Goal: Task Accomplishment & Management: Use online tool/utility

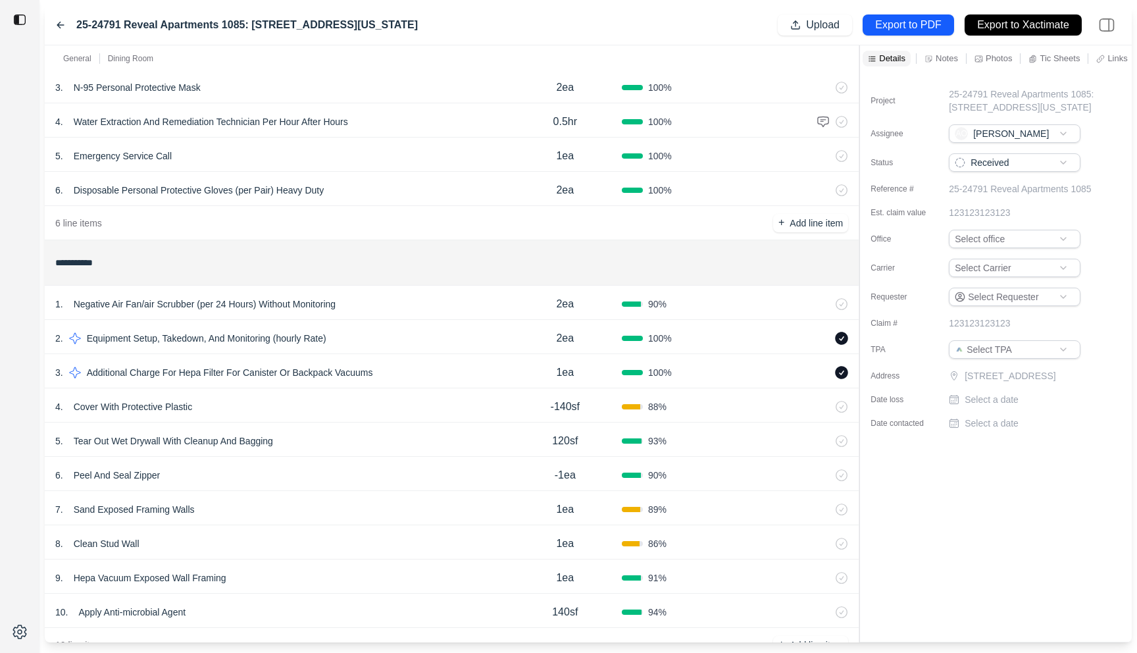
scroll to position [203, 0]
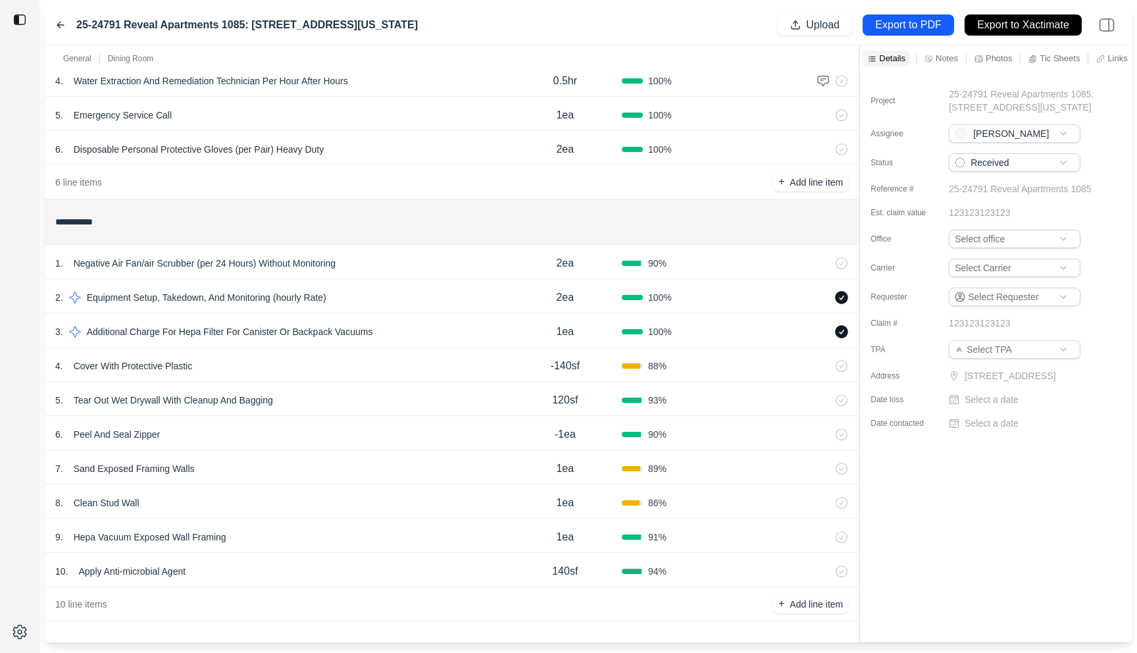
click at [317, 363] on div "4 . Cover With Protective Plastic" at bounding box center [282, 366] width 454 height 18
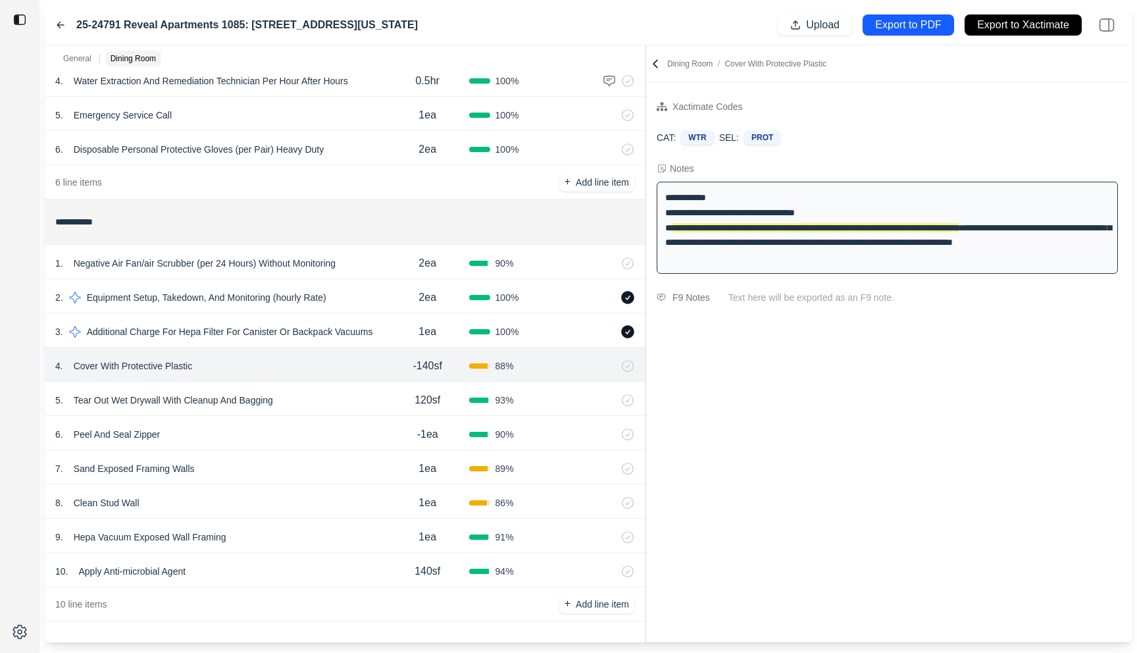
click at [646, 222] on div at bounding box center [646, 343] width 1 height 597
click at [658, 65] on icon at bounding box center [654, 63] width 13 height 13
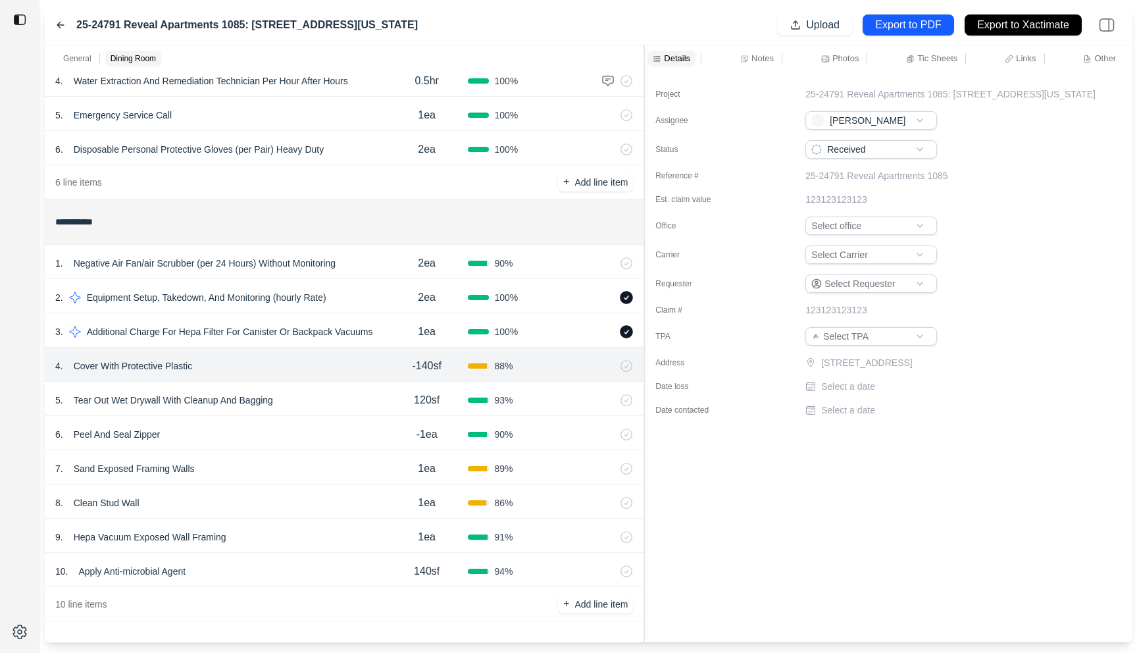
click at [360, 290] on div "2 . Equipment Setup, Takedown, And Monitoring (hourly Rate)" at bounding box center [220, 297] width 330 height 18
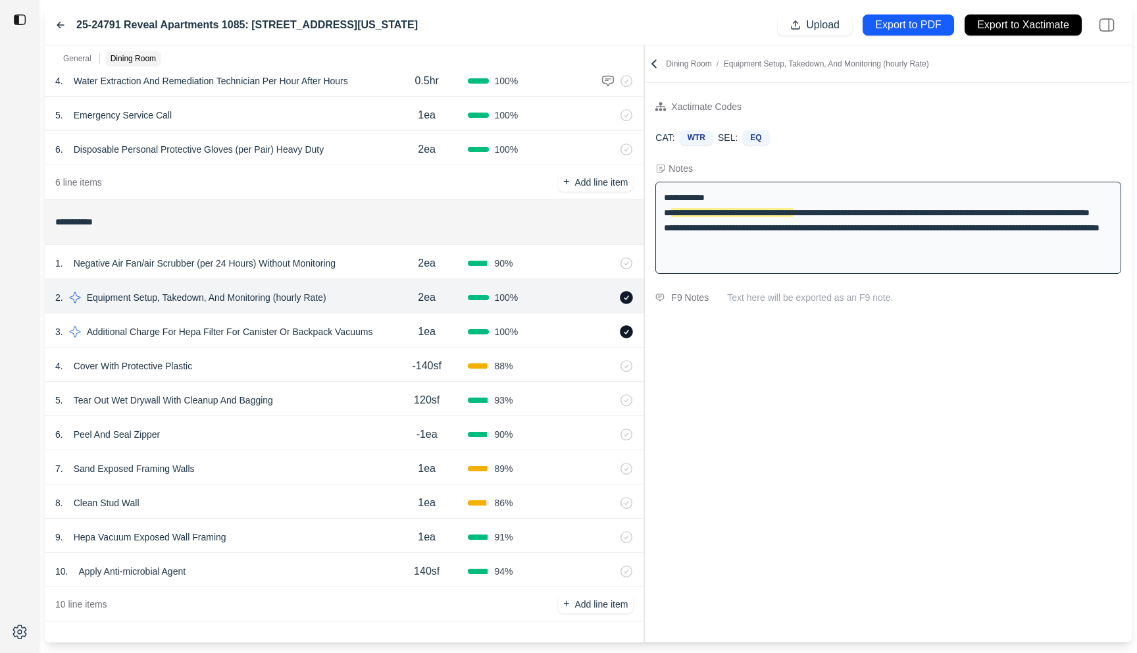
click at [365, 268] on div "1 . Negative Air Fan/air Scrubber (per 24 Hours) Without Monitoring" at bounding box center [220, 263] width 330 height 18
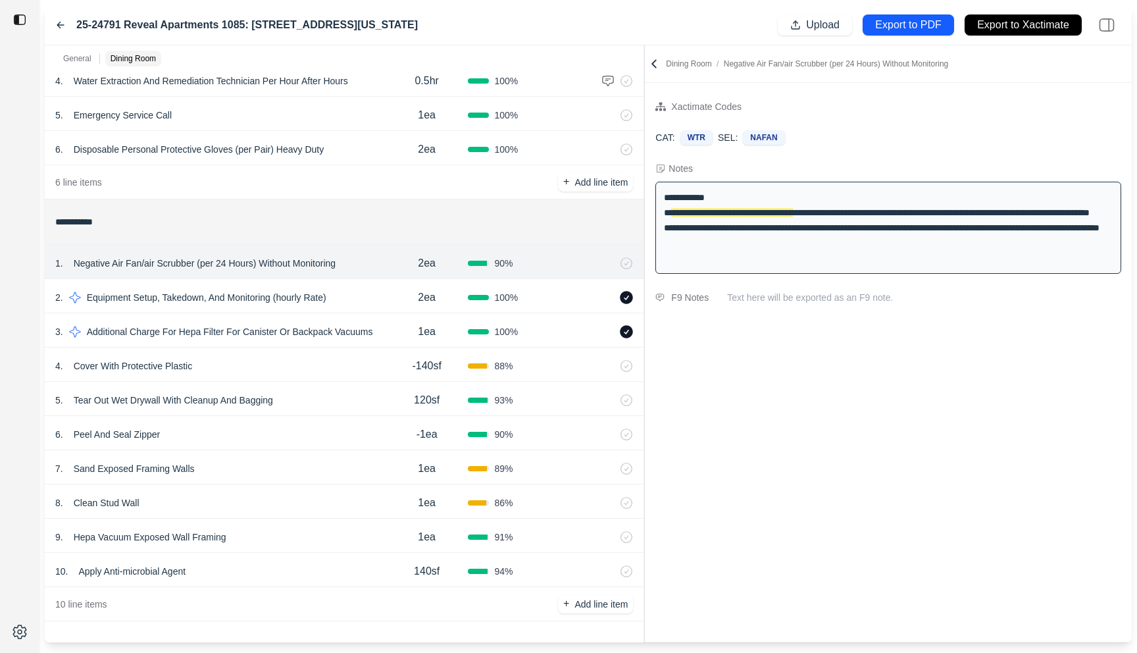
click at [382, 323] on div "3 . Additional Charge For Hepa Filter For Canister Or Backpack Vacuums" at bounding box center [220, 332] width 330 height 18
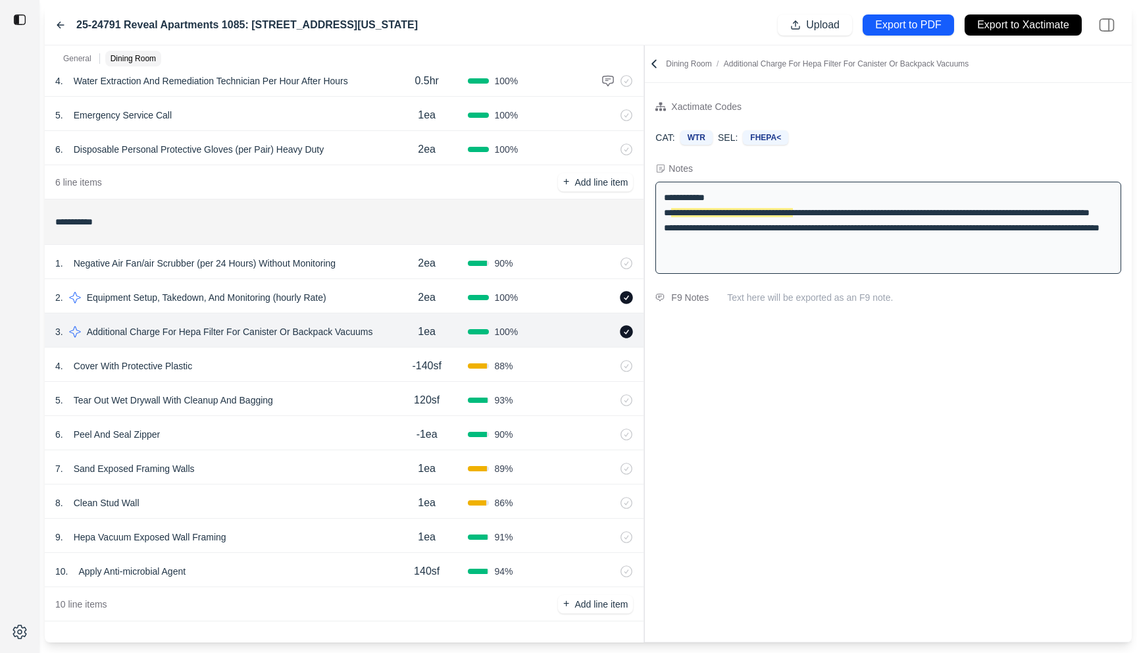
click at [359, 436] on div "6 . Peel And Seal Zipper" at bounding box center [220, 434] width 330 height 18
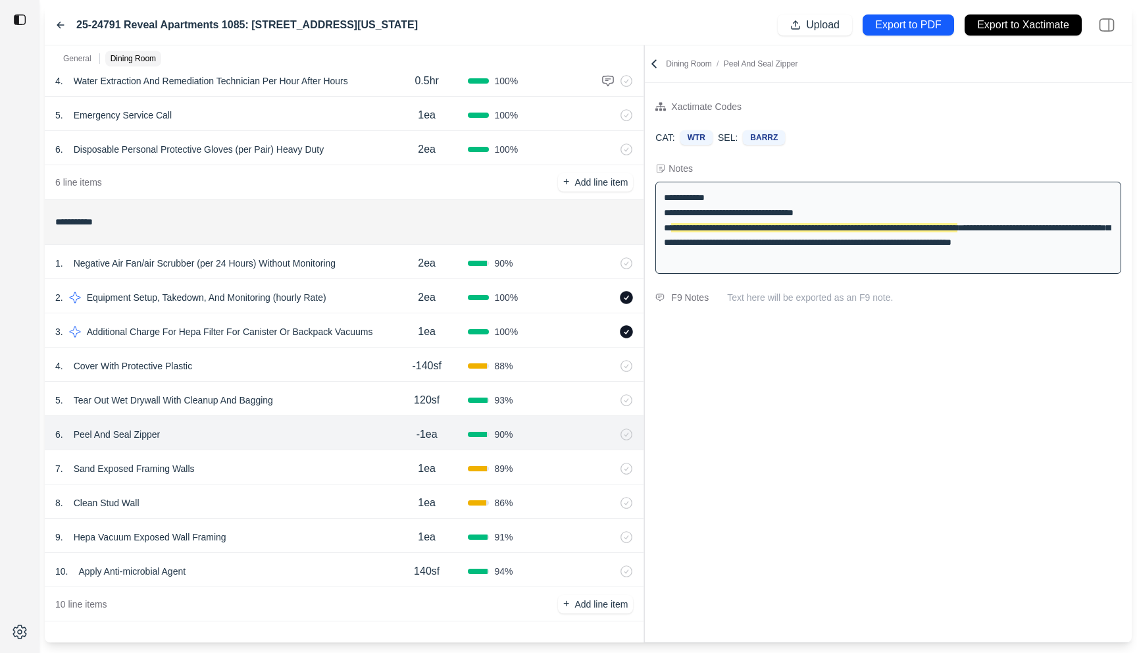
click at [287, 529] on div "9 . Hepa Vacuum Exposed Wall Framing" at bounding box center [220, 537] width 330 height 18
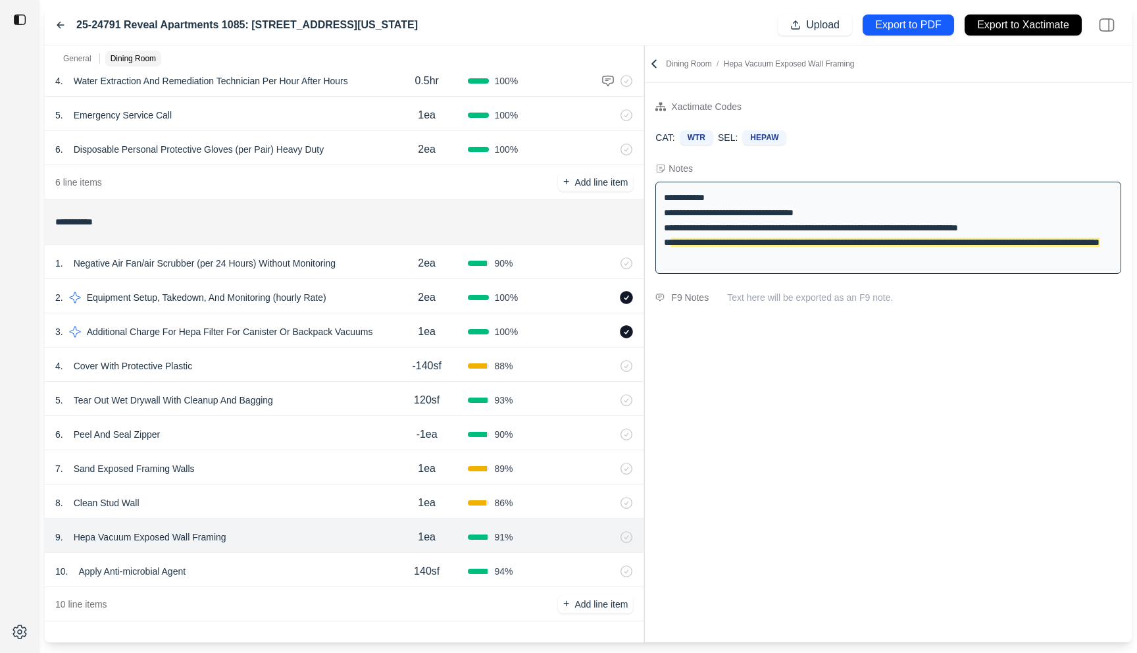
click at [282, 500] on div "8 . Clean Stud Wall" at bounding box center [220, 503] width 330 height 18
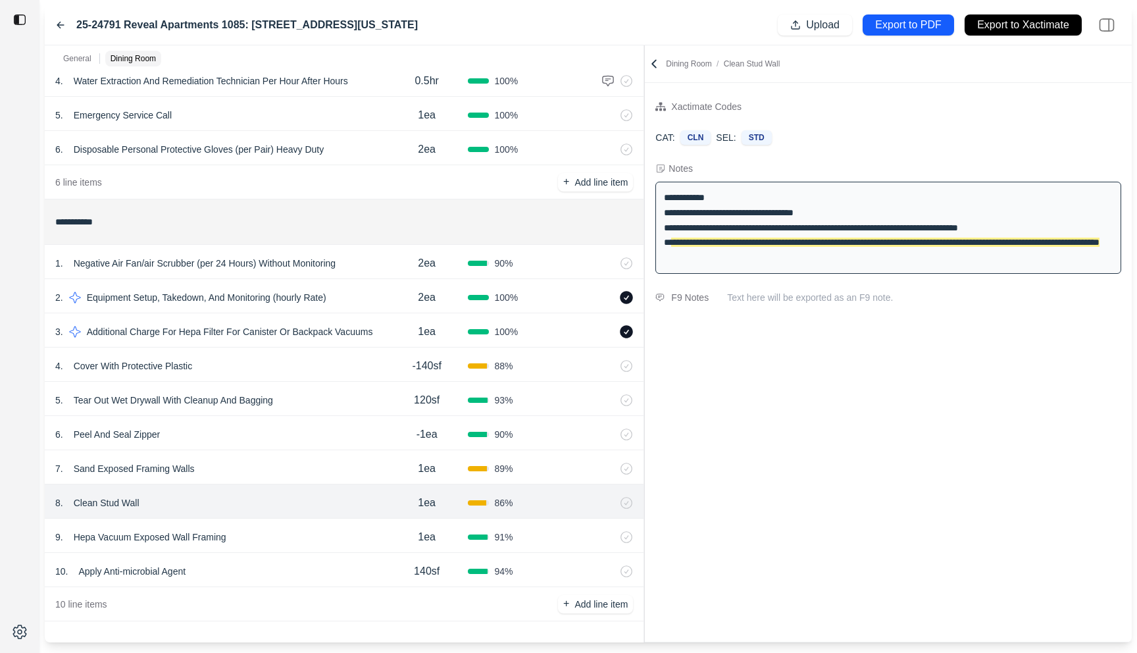
click at [282, 470] on div "7 . Sand Exposed Framing Walls" at bounding box center [220, 468] width 330 height 18
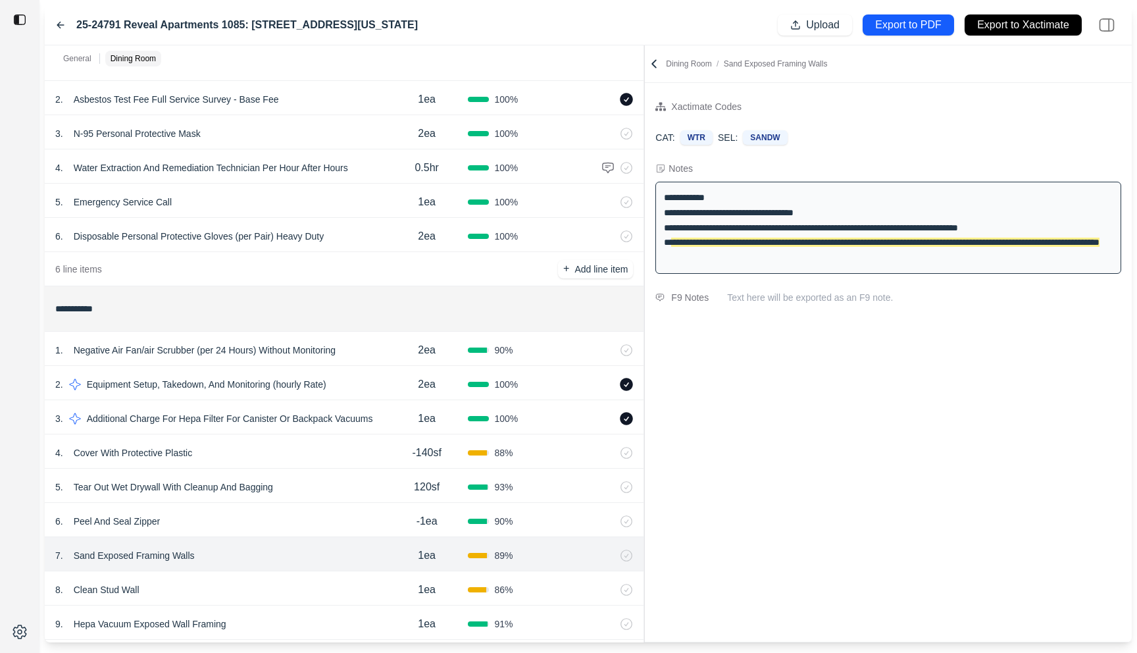
scroll to position [0, 0]
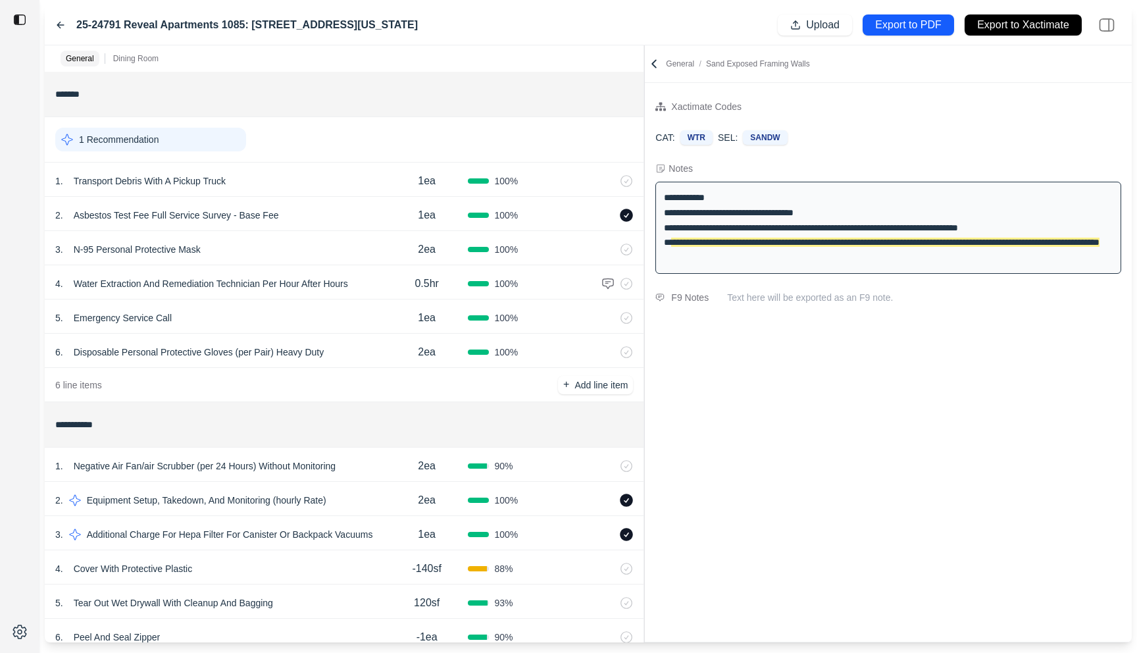
click at [351, 183] on div "1 . Transport Debris With A Pickup Truck" at bounding box center [220, 181] width 330 height 18
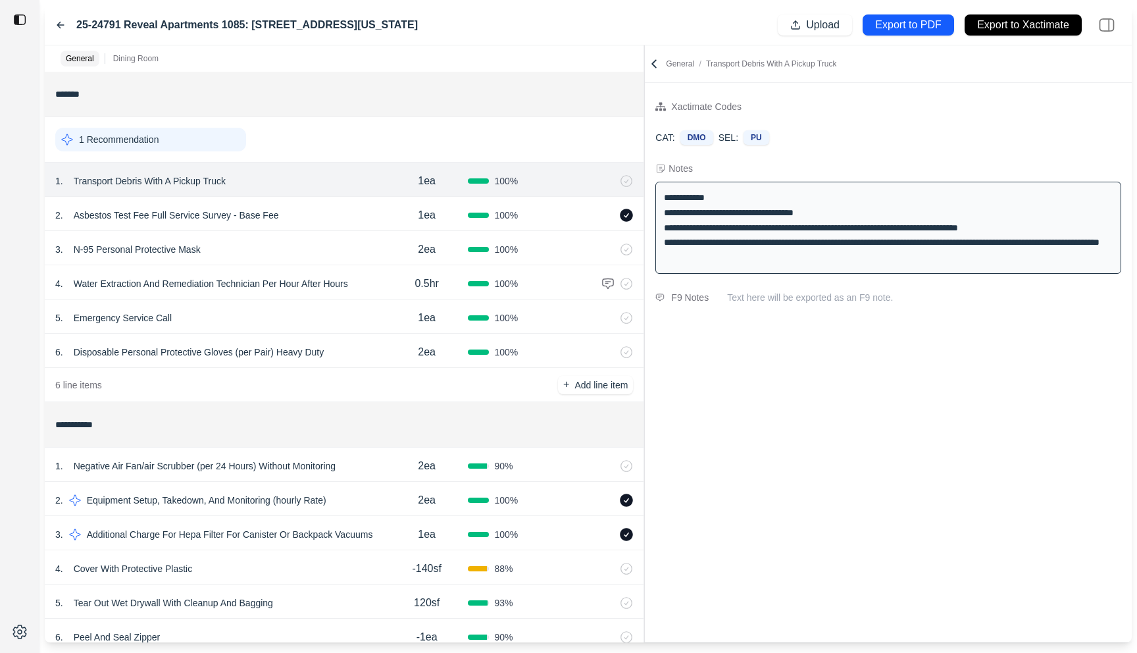
click at [346, 343] on div "6 . Disposable Personal Protective Gloves (per Pair) Heavy Duty" at bounding box center [220, 352] width 330 height 18
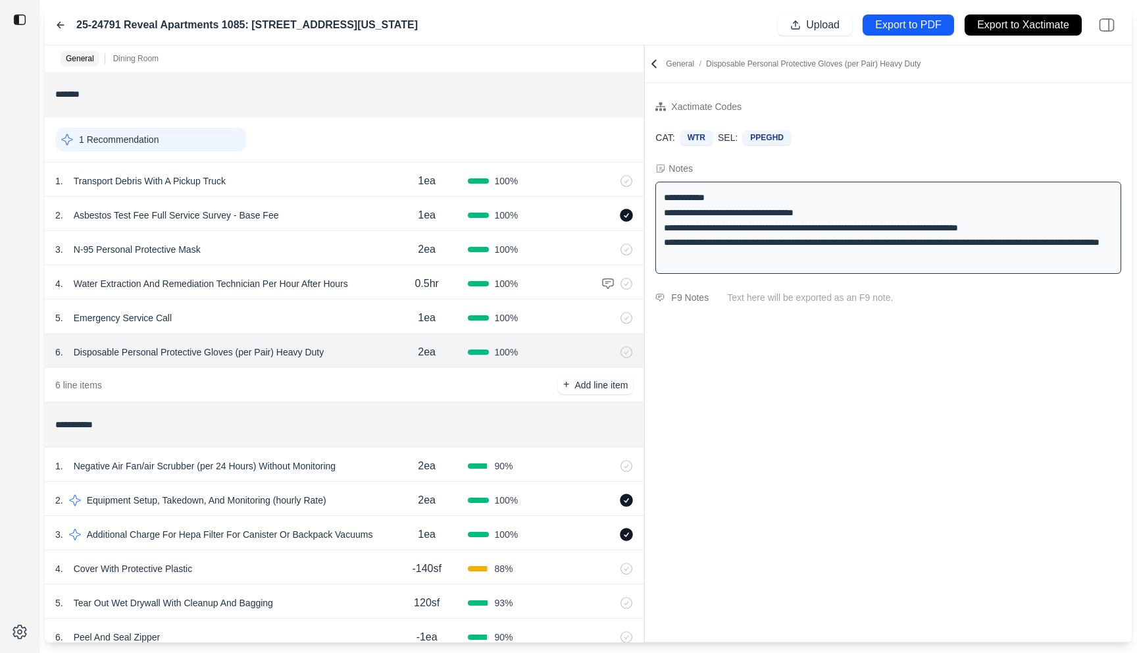
click at [346, 320] on div "5 . Emergency Service Call" at bounding box center [220, 318] width 330 height 18
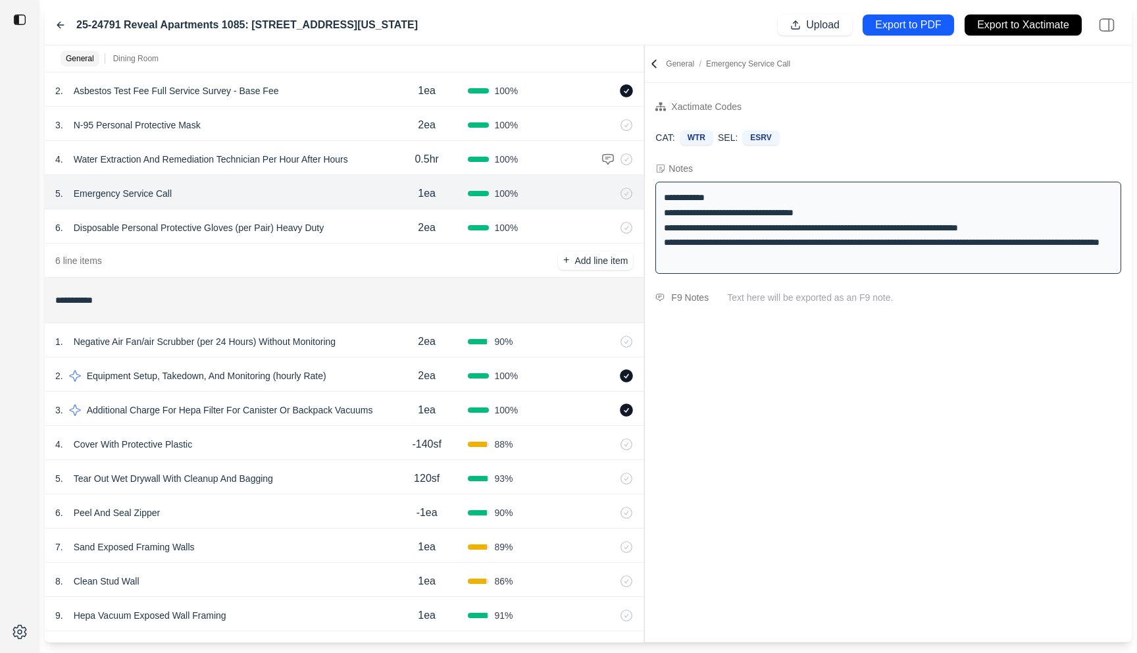
scroll to position [124, 0]
click at [364, 378] on div "2 . Equipment Setup, Takedown, And Monitoring (hourly Rate)" at bounding box center [220, 376] width 330 height 18
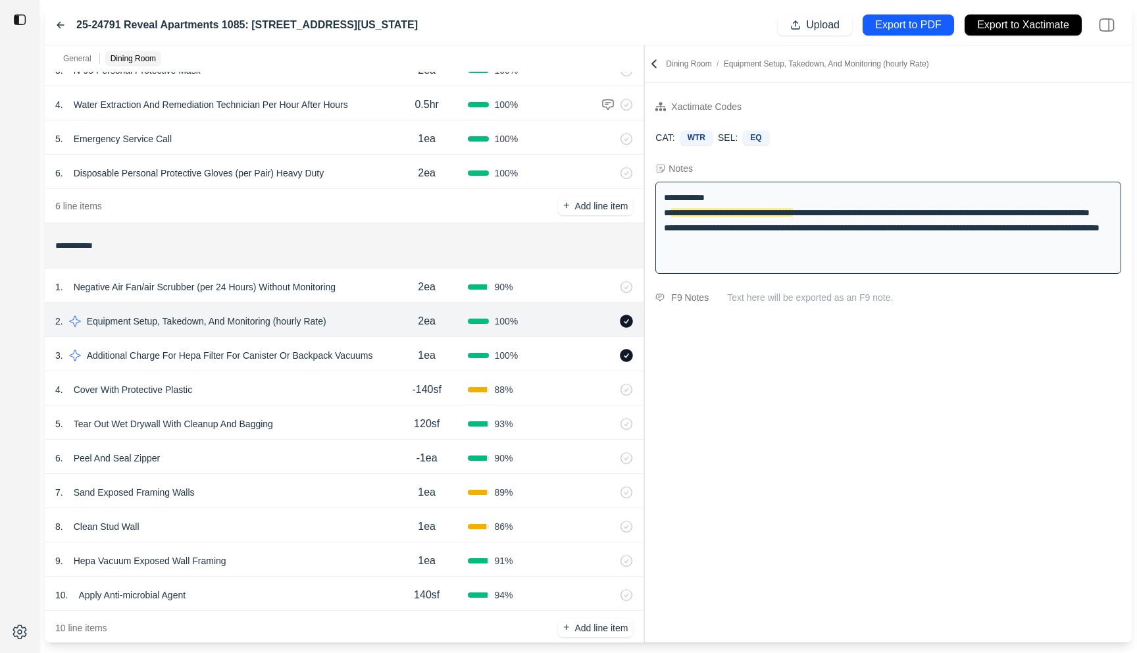
scroll to position [174, 0]
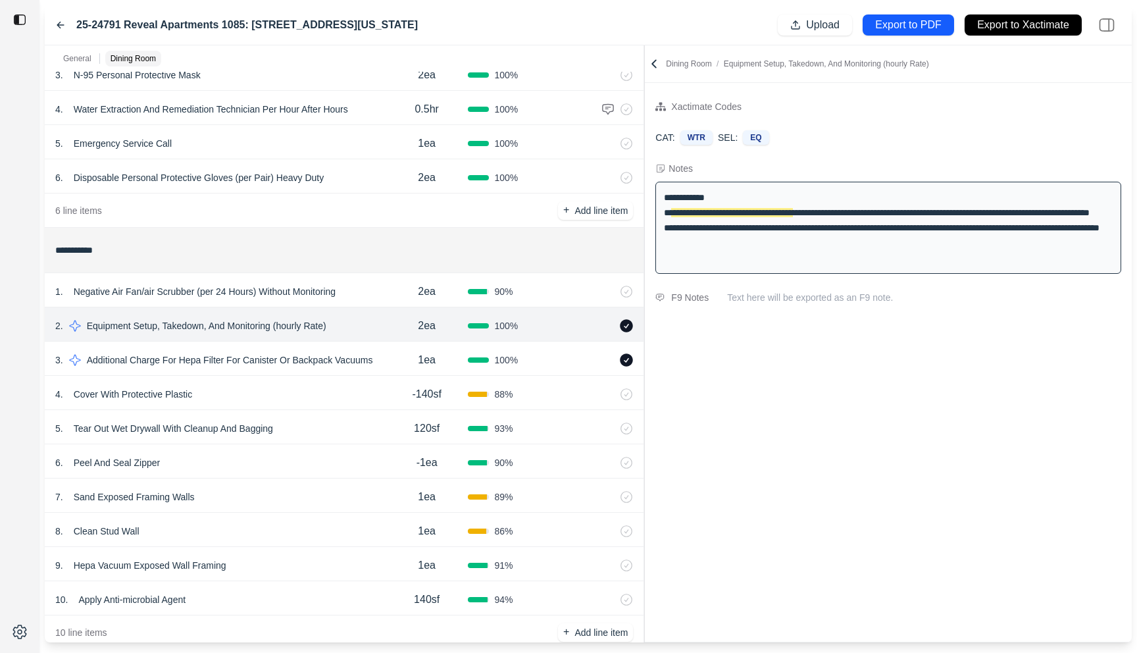
click at [301, 400] on div "4 . Cover With Protective Plastic" at bounding box center [220, 394] width 330 height 18
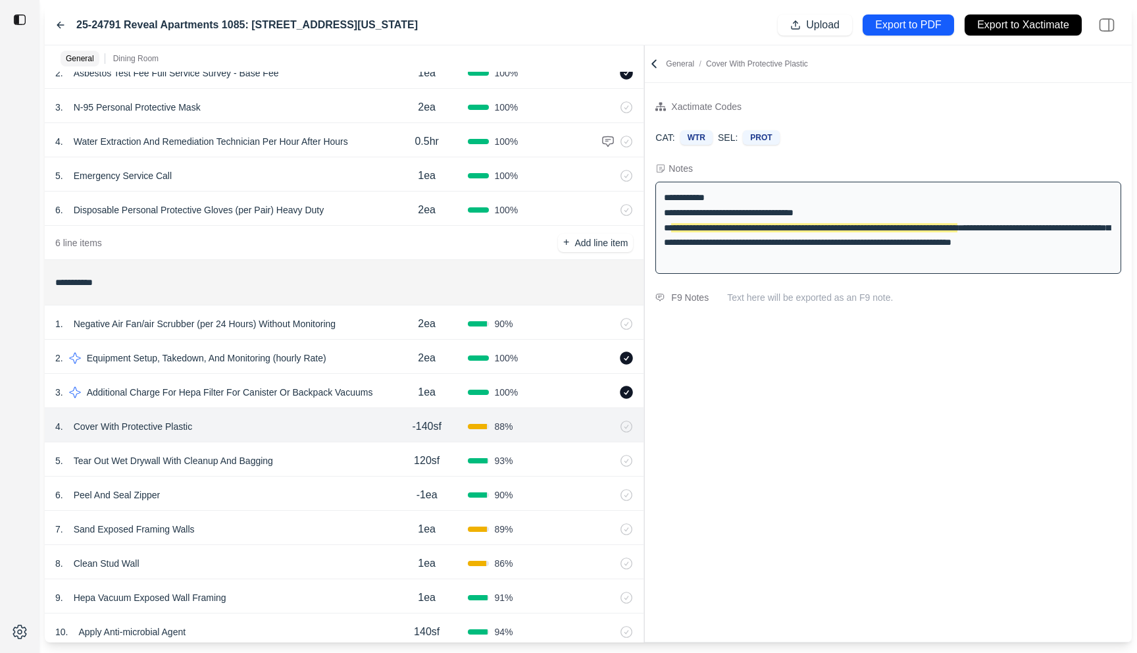
scroll to position [203, 0]
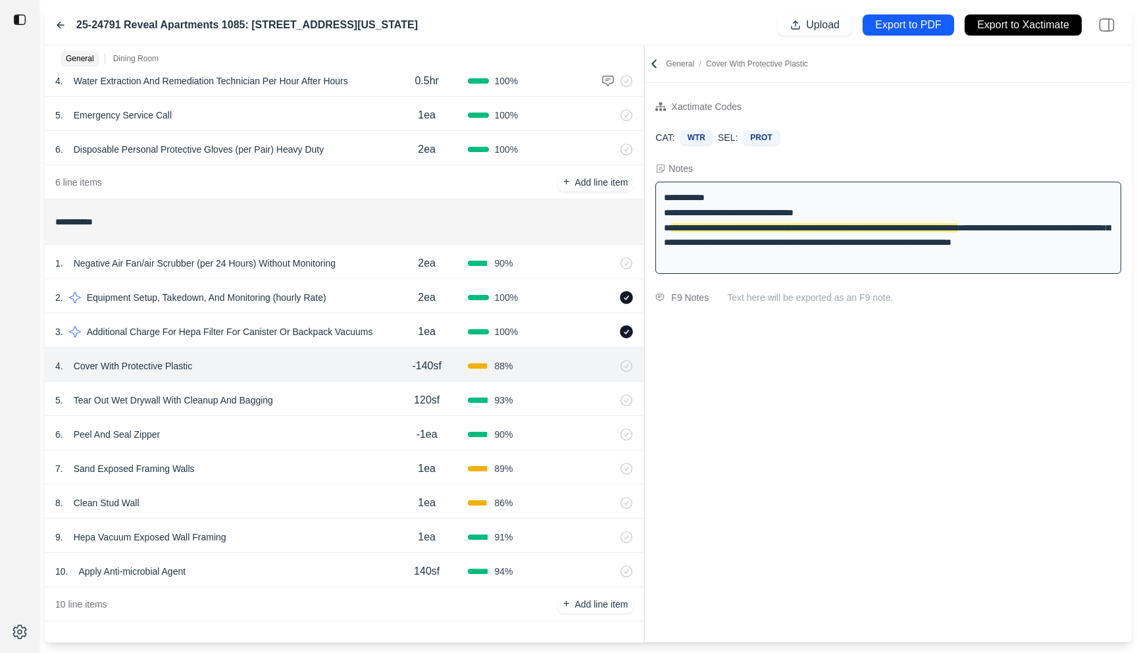
click at [325, 431] on div "6 . Peel And Seal Zipper" at bounding box center [220, 434] width 330 height 18
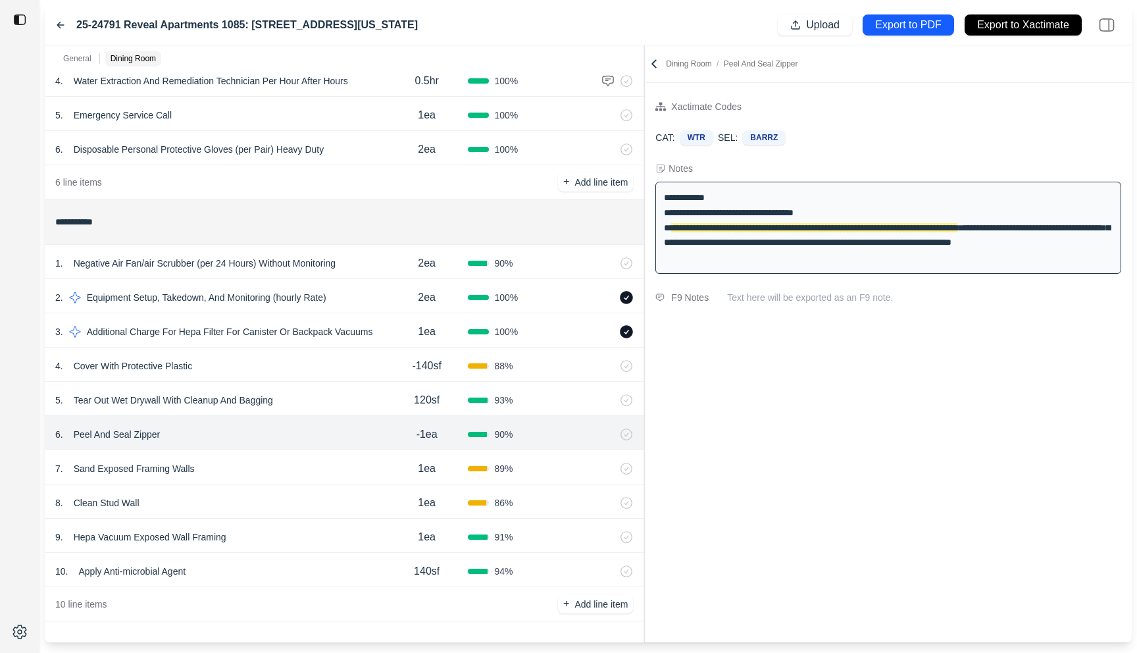
click at [332, 408] on div "5 . Tear Out Wet Drywall With Cleanup And Bagging" at bounding box center [220, 400] width 330 height 18
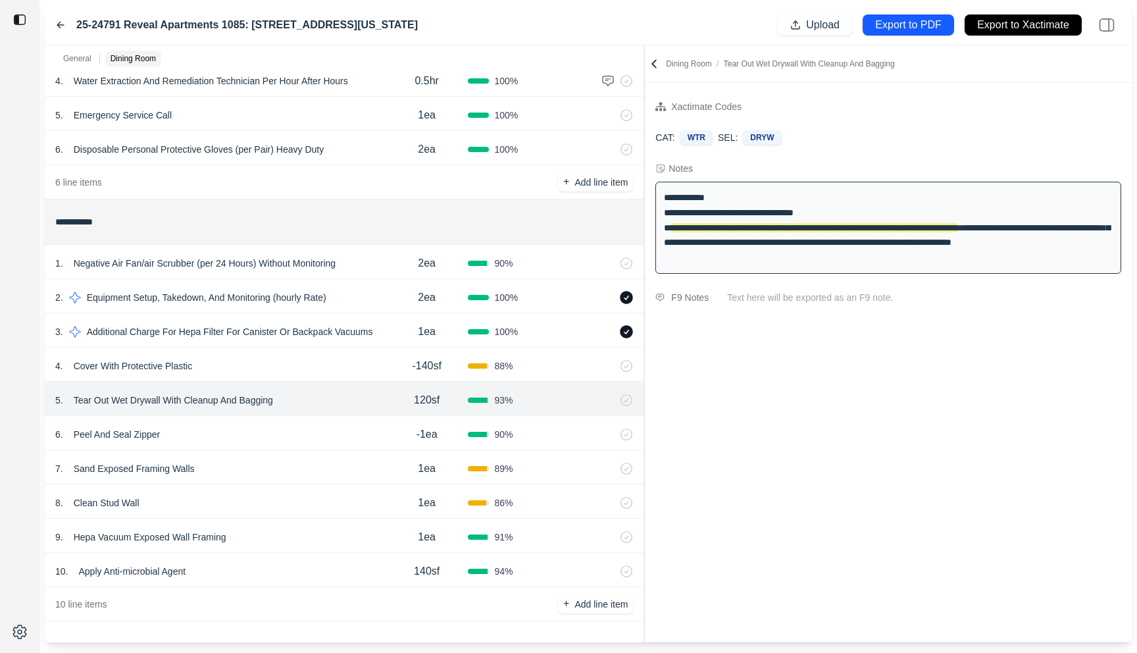
click at [340, 376] on div "4 . Cover With Protective Plastic -140sf 88 %" at bounding box center [344, 365] width 599 height 34
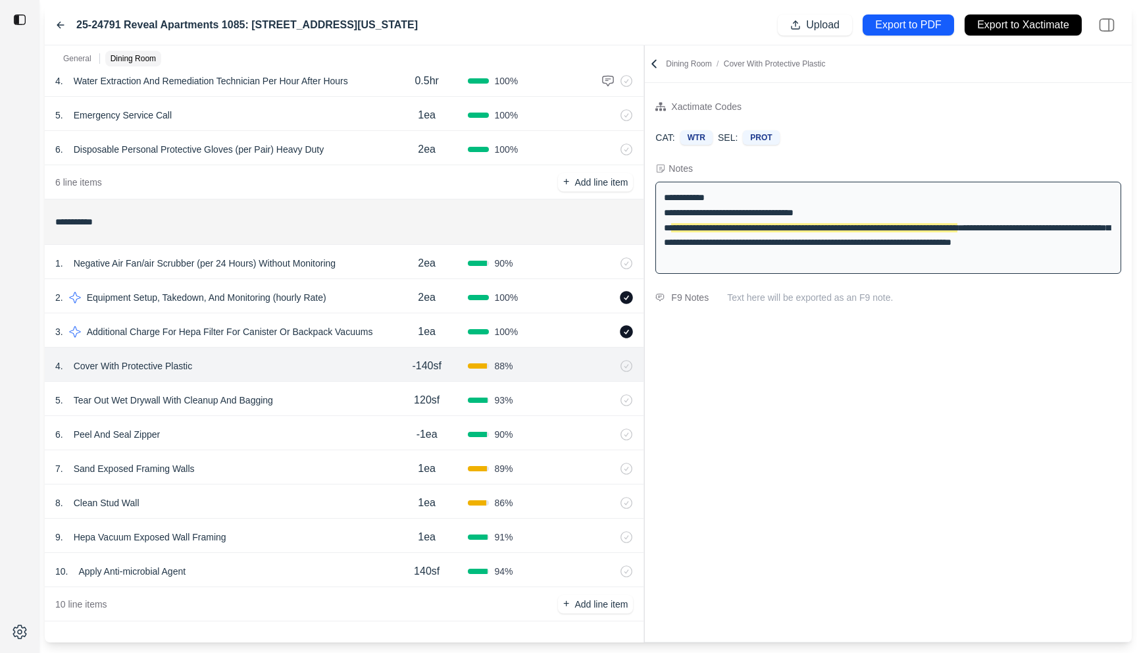
click at [398, 324] on div "1ea" at bounding box center [427, 332] width 82 height 26
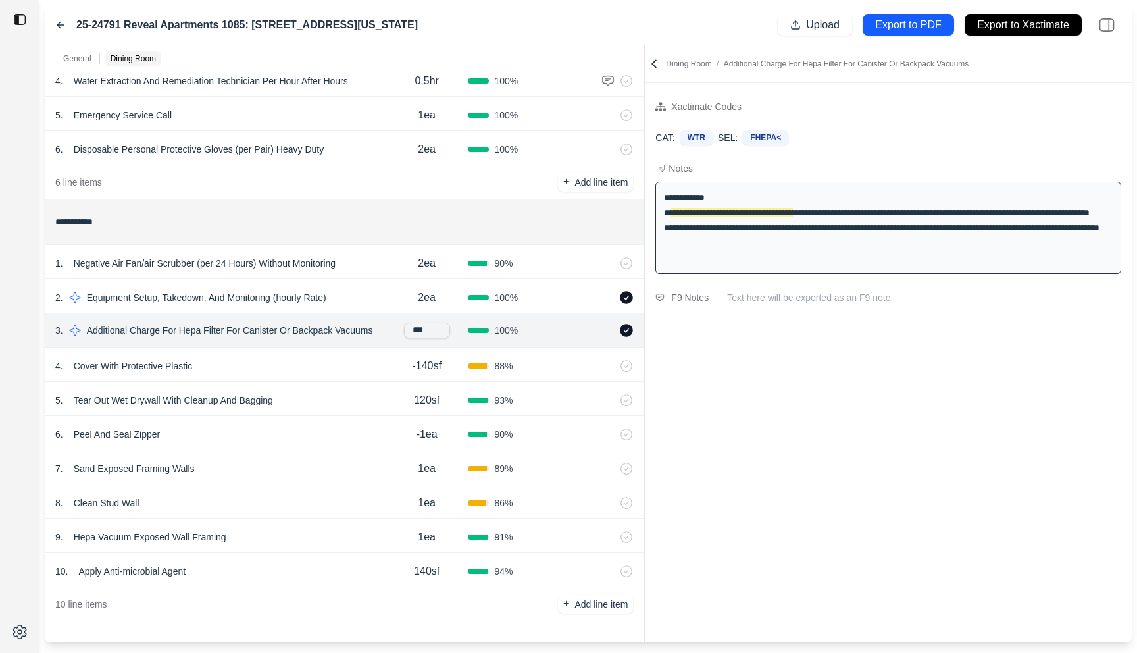
click at [376, 286] on div "2 . Equipment Setup, Takedown, And Monitoring (hourly Rate) 2ea 100 %" at bounding box center [344, 296] width 599 height 34
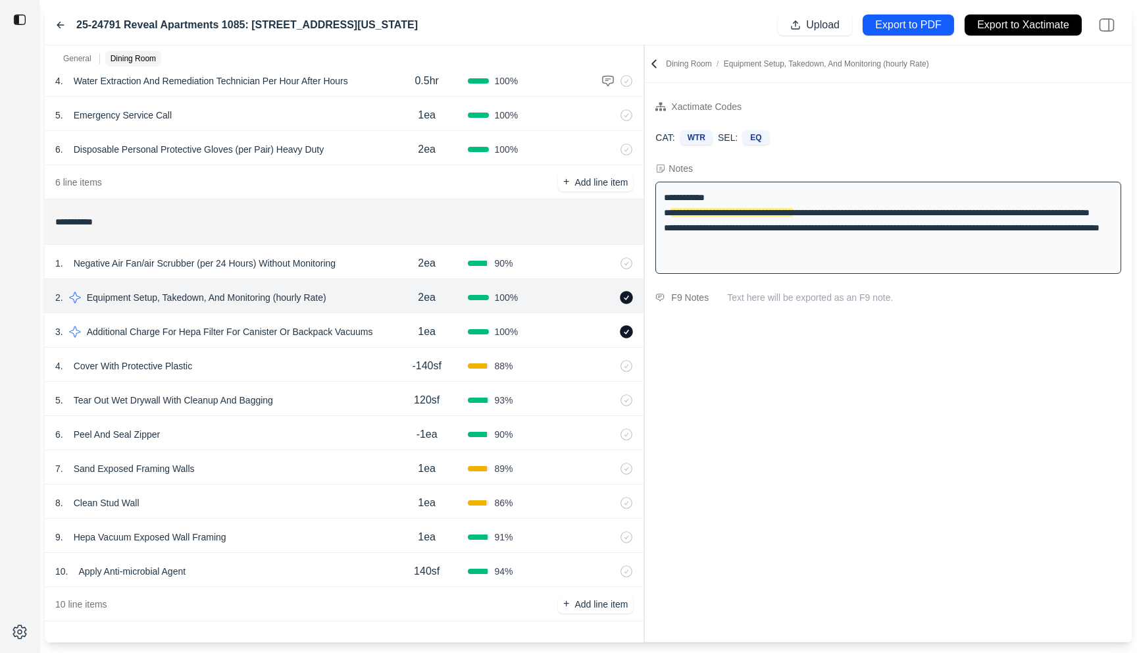
click at [372, 257] on div "1 . Negative Air Fan/air Scrubber (per 24 Hours) Without Monitoring" at bounding box center [220, 263] width 330 height 18
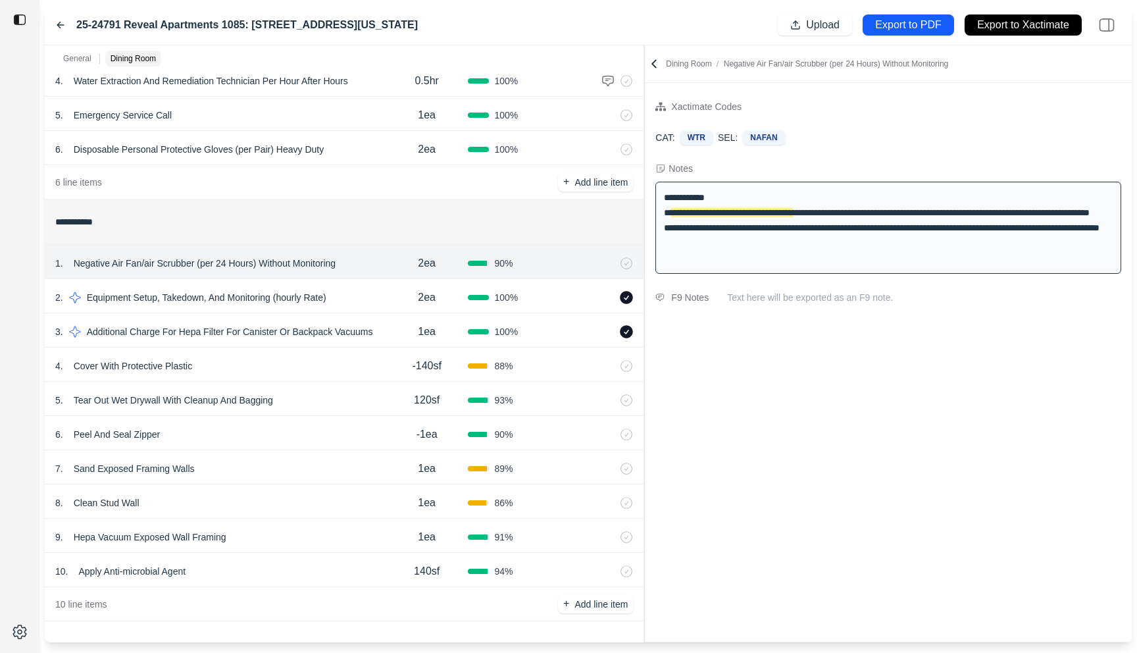
click at [319, 573] on div "10 . Apply Anti-microbial Agent" at bounding box center [220, 571] width 330 height 18
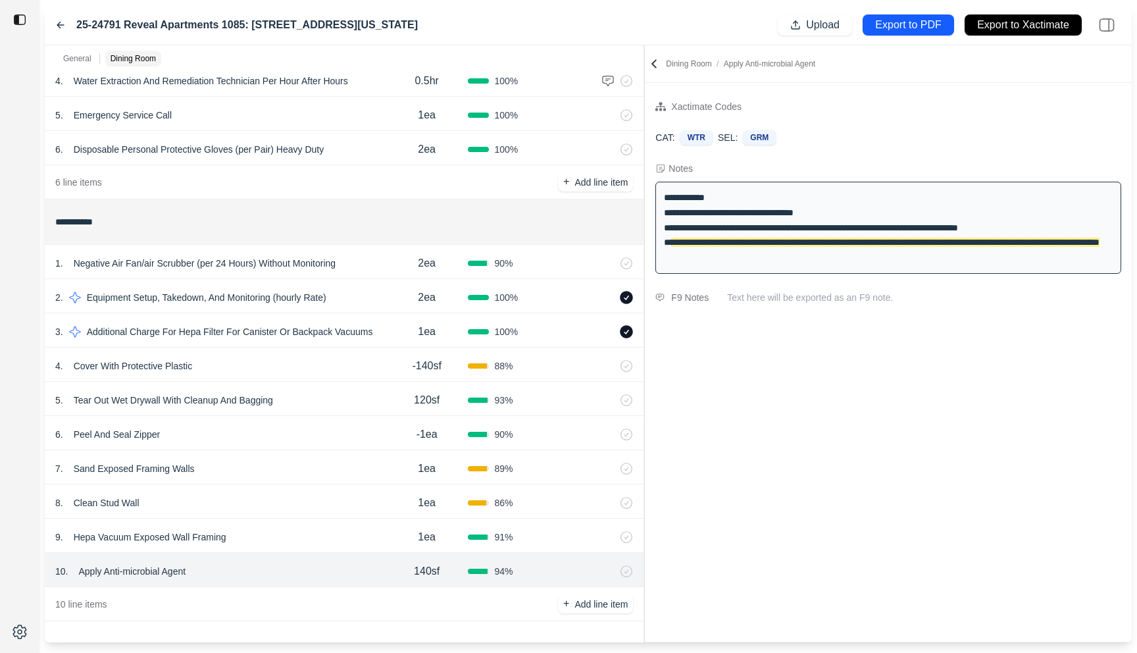
click at [317, 545] on div "9 . Hepa Vacuum Exposed Wall Framing" at bounding box center [220, 537] width 330 height 18
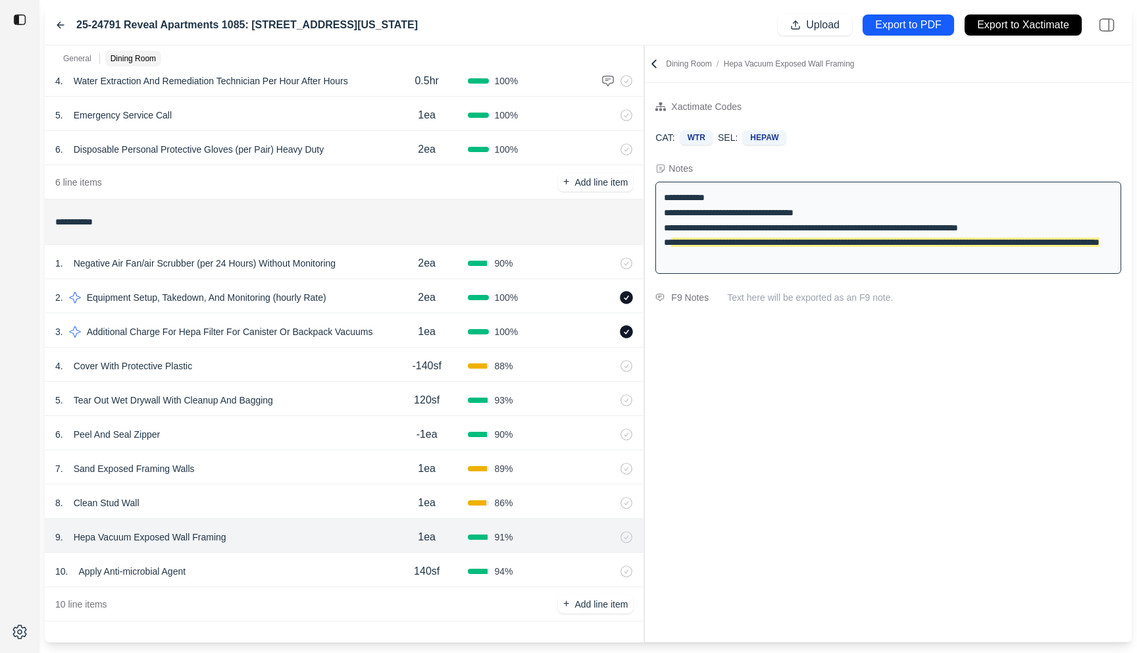
click at [317, 503] on div "8 . Clean Stud Wall" at bounding box center [220, 503] width 330 height 18
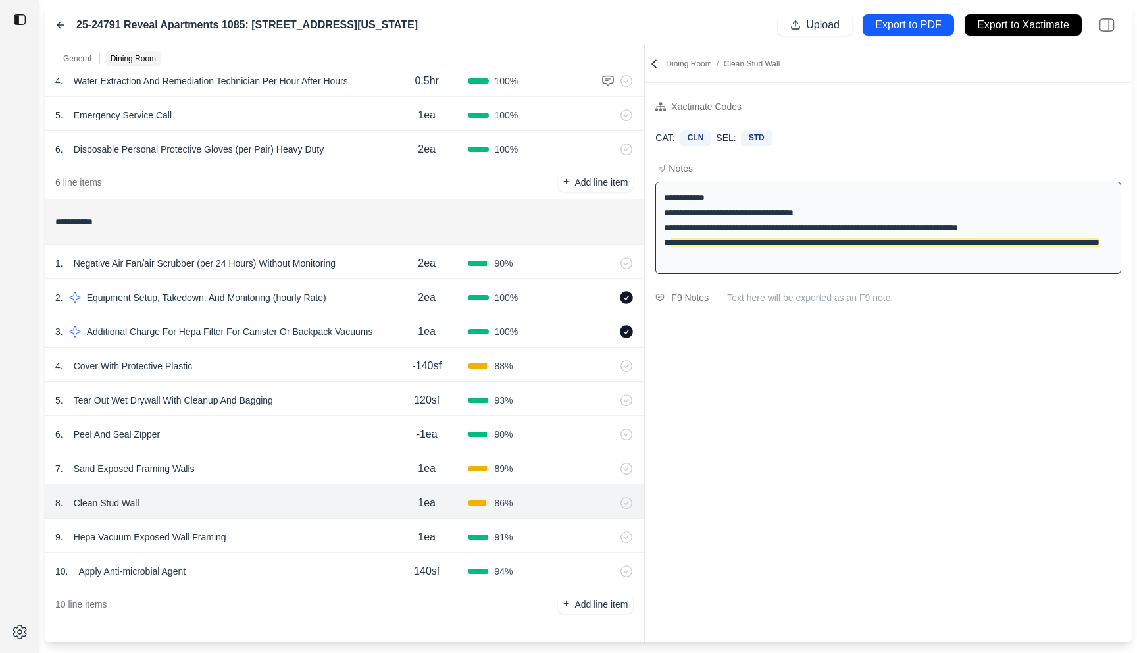
click at [321, 538] on div "9 . Hepa Vacuum Exposed Wall Framing" at bounding box center [220, 537] width 330 height 18
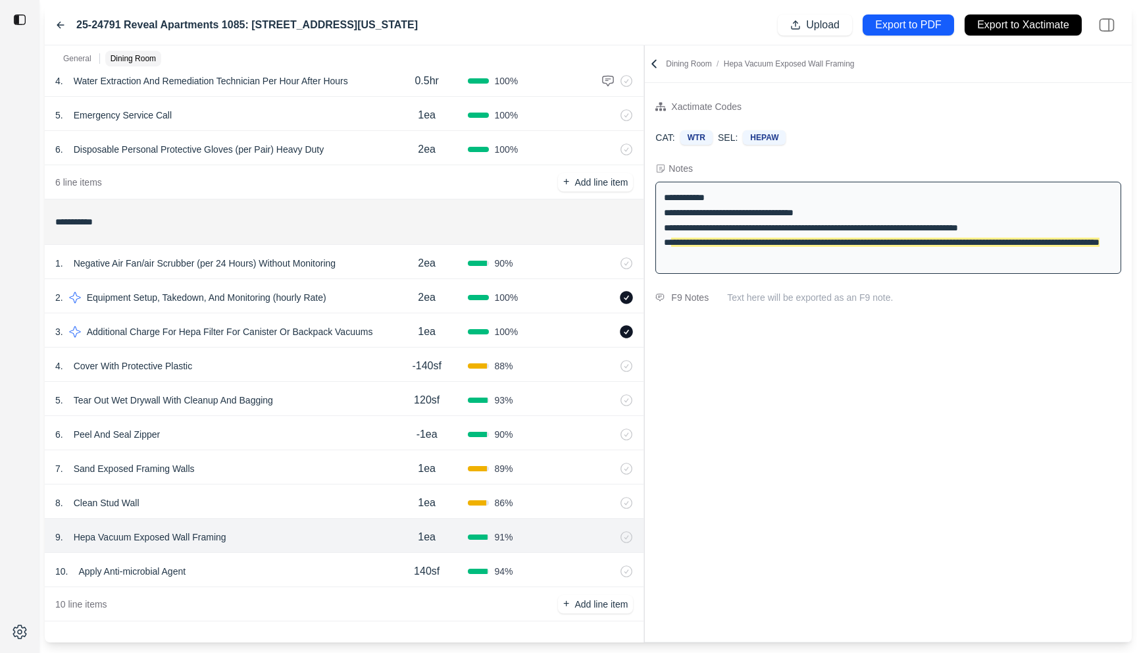
click at [301, 459] on div "7 . Sand Exposed Framing Walls" at bounding box center [220, 468] width 330 height 18
